Goal: Transaction & Acquisition: Subscribe to service/newsletter

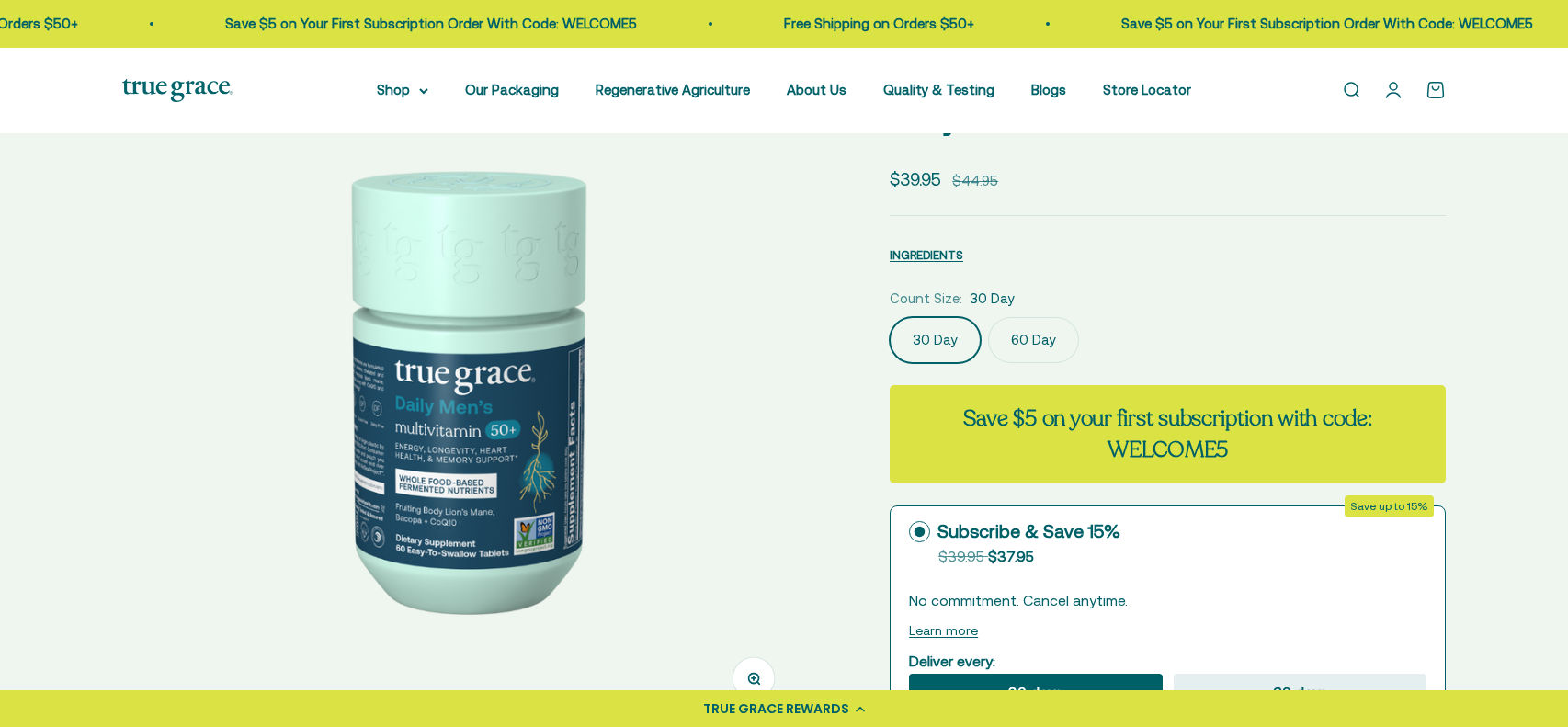
scroll to position [146, 0]
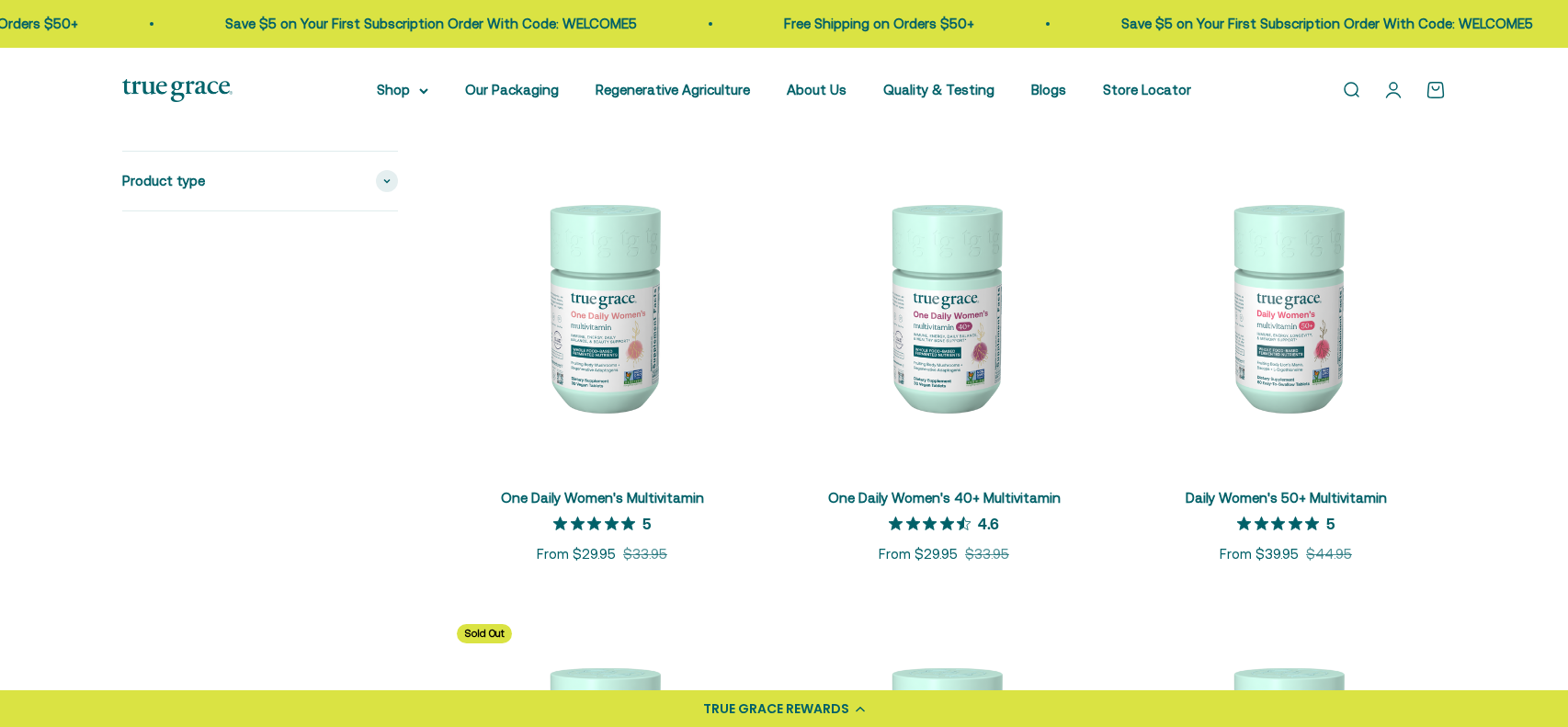
scroll to position [366, 0]
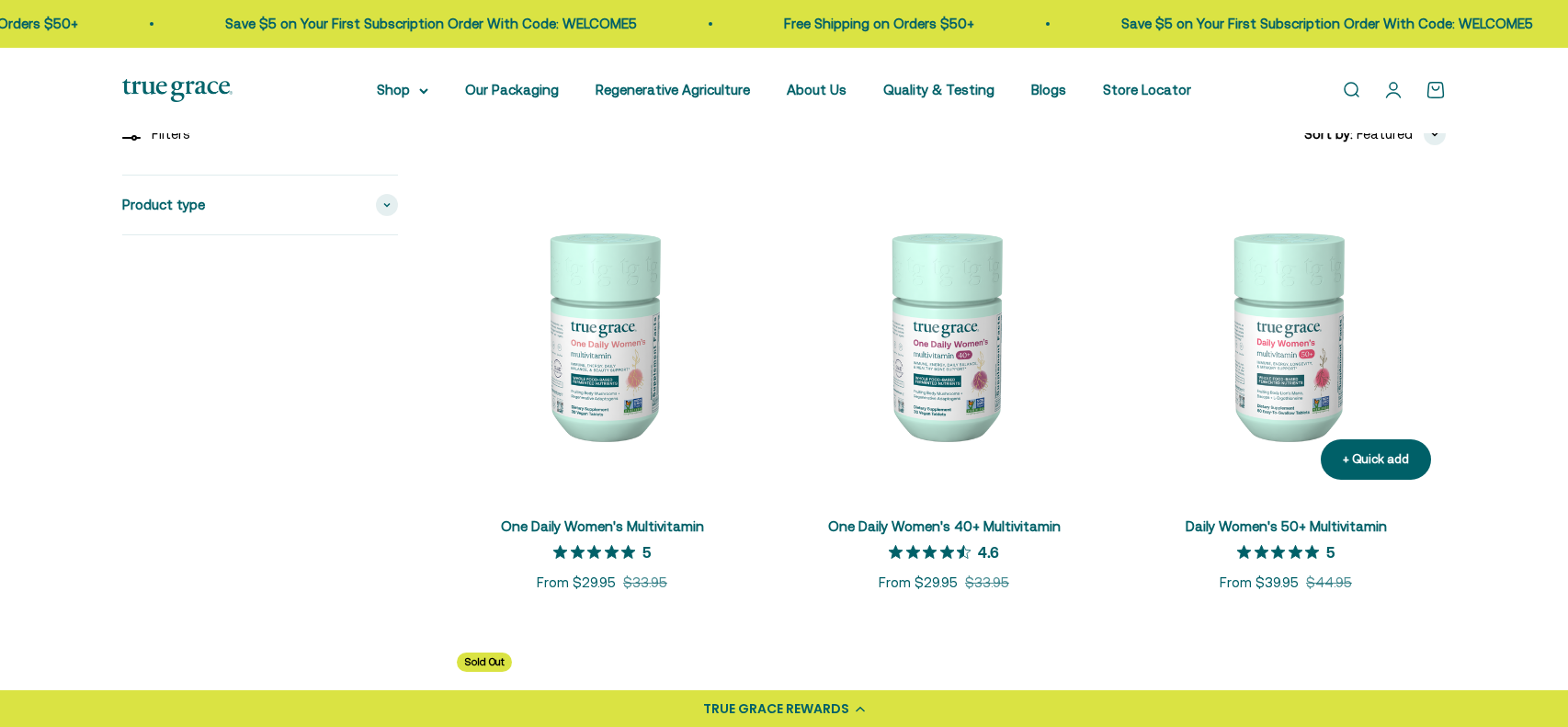
click at [1295, 406] on img at bounding box center [1286, 334] width 320 height 319
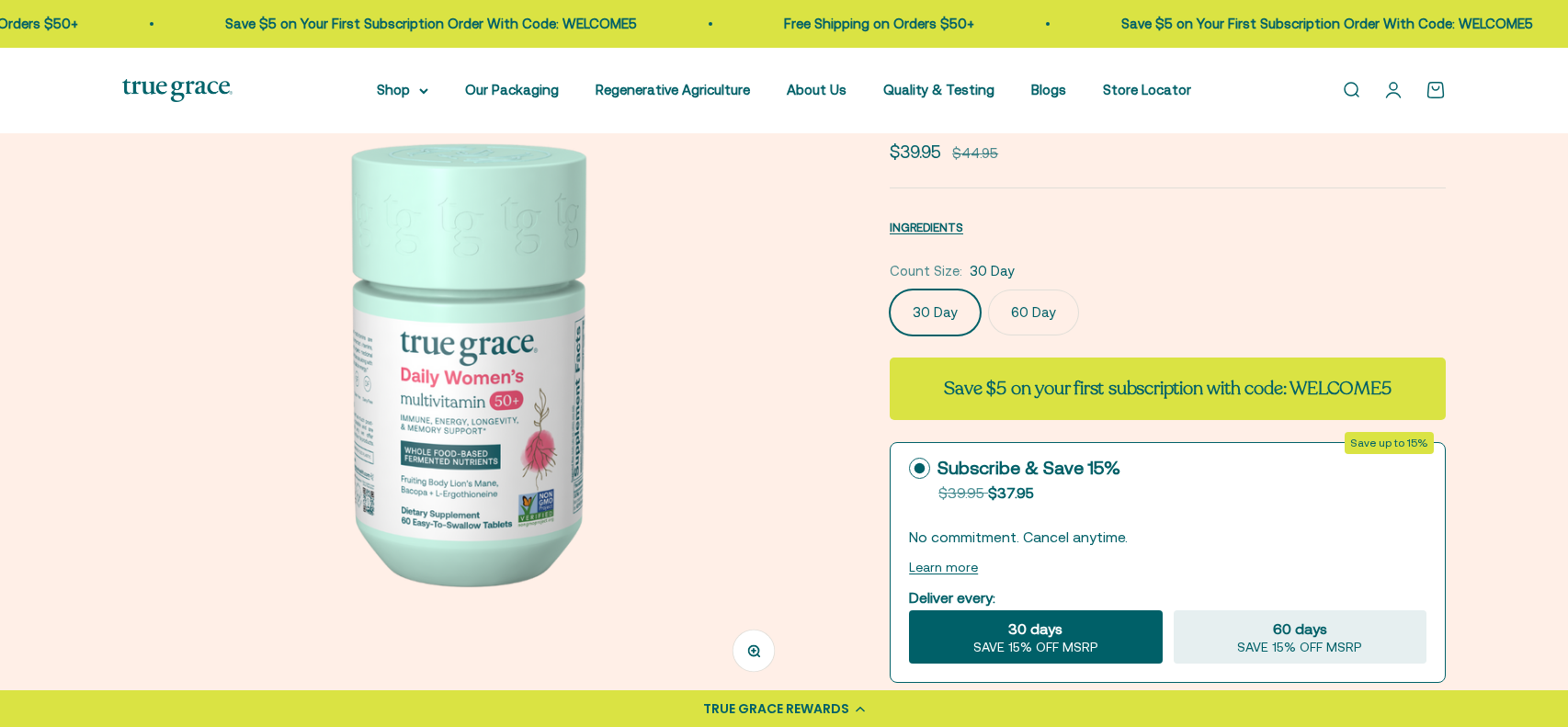
scroll to position [183, 0]
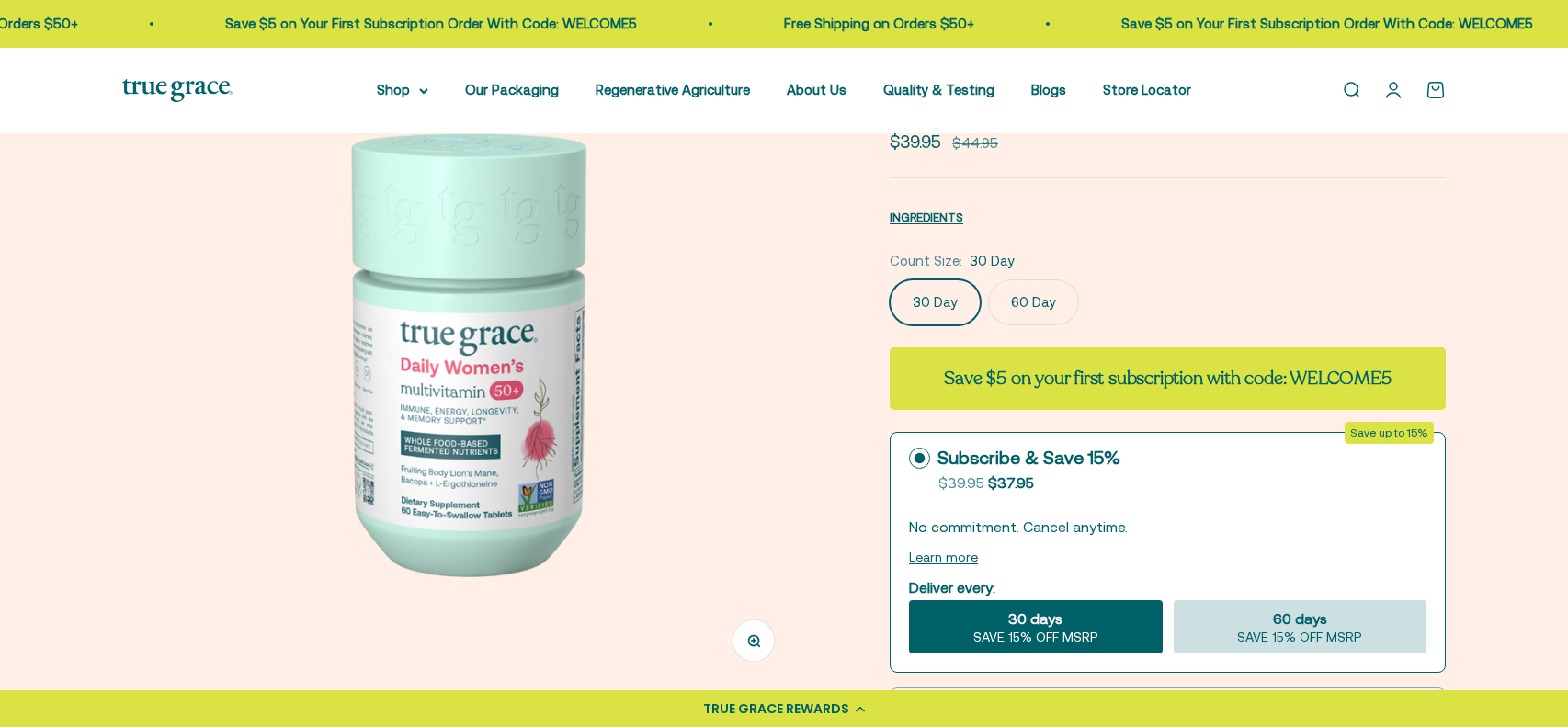
click at [1298, 629] on span "SAVE 15% OFF MSRP" at bounding box center [1299, 637] width 125 height 16
click at [1174, 600] on input "60 days SAVE 15% OFF MSRP" at bounding box center [1173, 599] width 1 height 1
radio input "true"
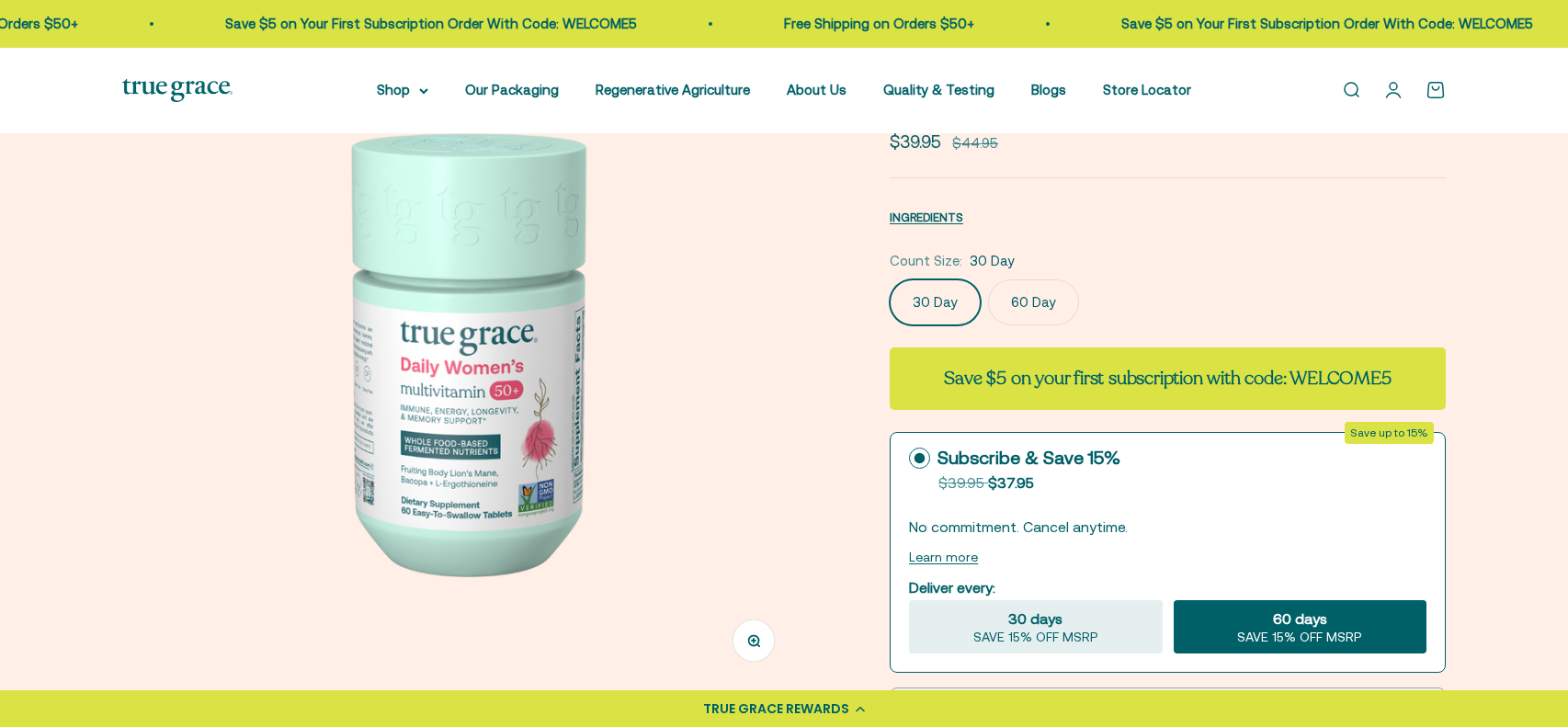
click at [1039, 306] on label "60 Day" at bounding box center [1033, 302] width 91 height 46
click at [890, 279] on input "60 Day" at bounding box center [889, 278] width 1 height 1
